Goal: Transaction & Acquisition: Purchase product/service

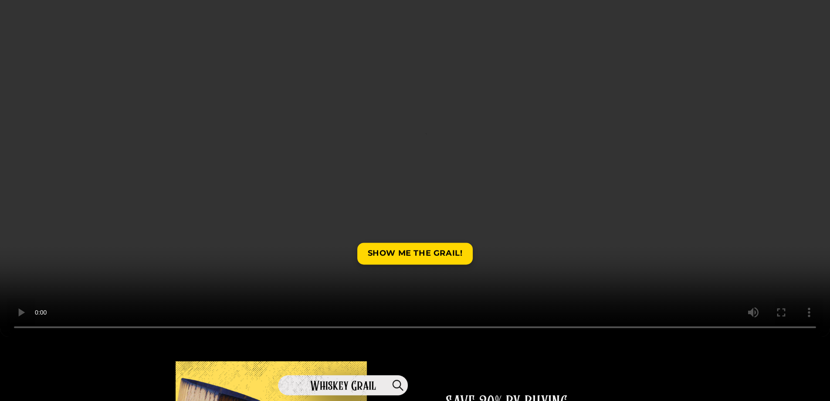
scroll to position [174, 0]
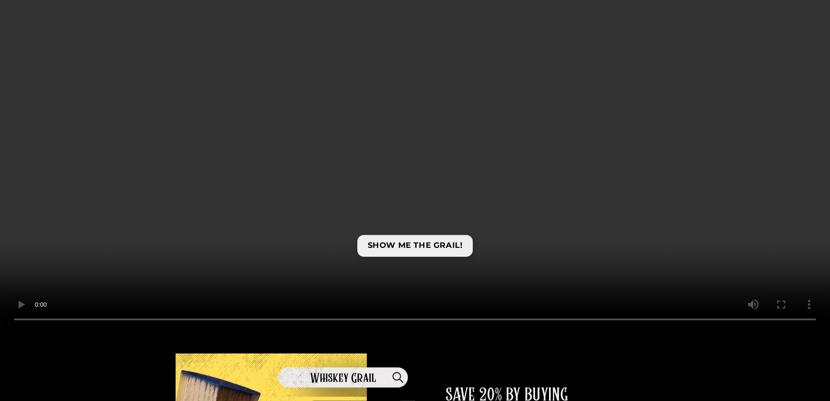
click at [408, 241] on link "SHOW ME THE GRAIL!" at bounding box center [415, 245] width 116 height 21
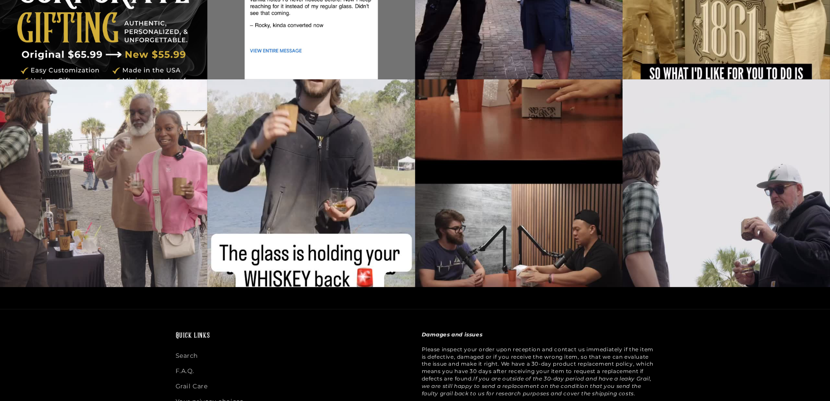
scroll to position [2110, 0]
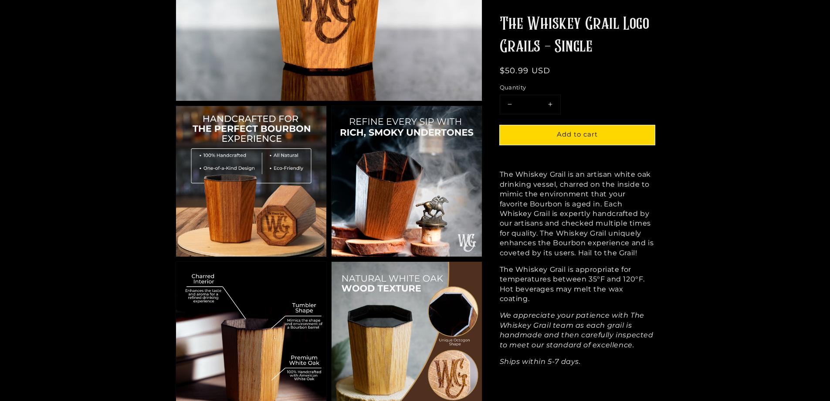
scroll to position [305, 0]
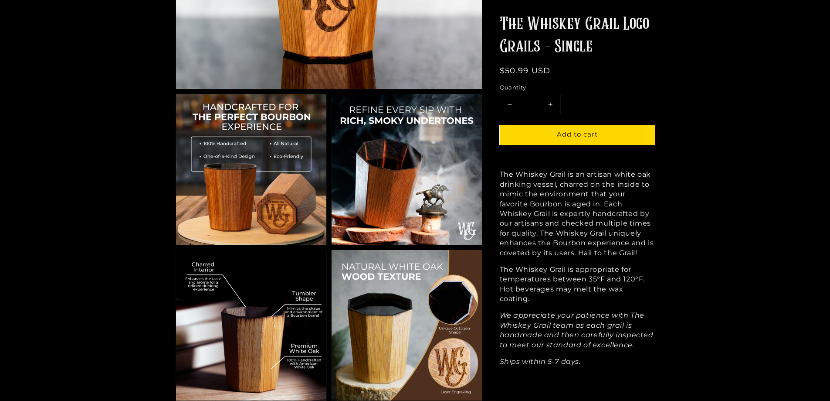
click at [368, 210] on img at bounding box center [407, 169] width 150 height 150
click at [367, 330] on img at bounding box center [407, 325] width 150 height 150
click at [245, 312] on img at bounding box center [251, 325] width 150 height 150
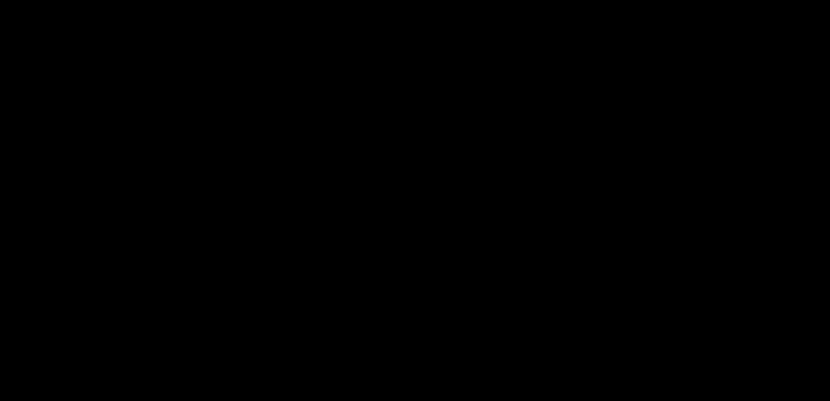
scroll to position [2005, 0]
